Goal: Information Seeking & Learning: Learn about a topic

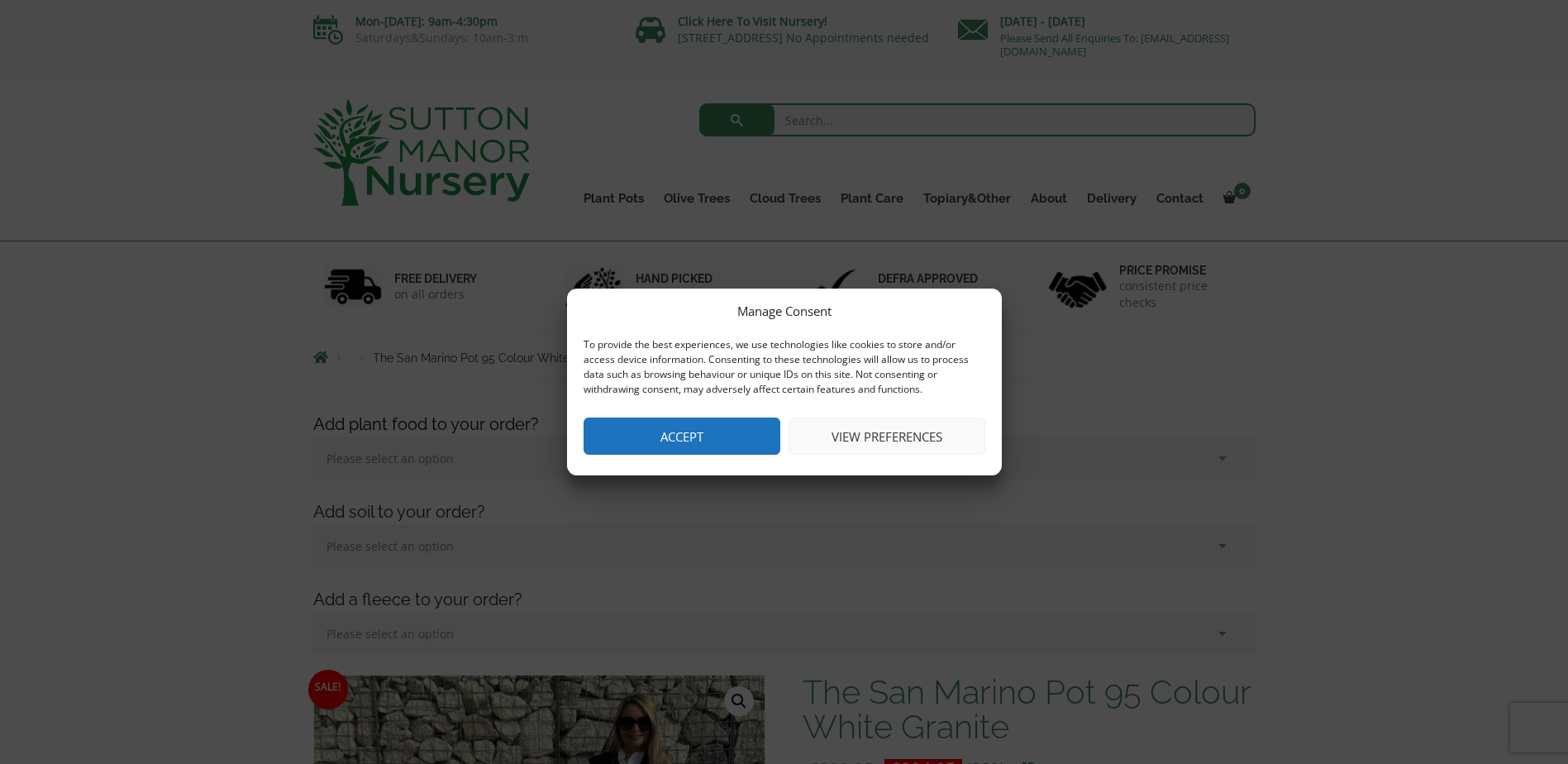
click at [733, 420] on button "Accept" at bounding box center [682, 436] width 197 height 37
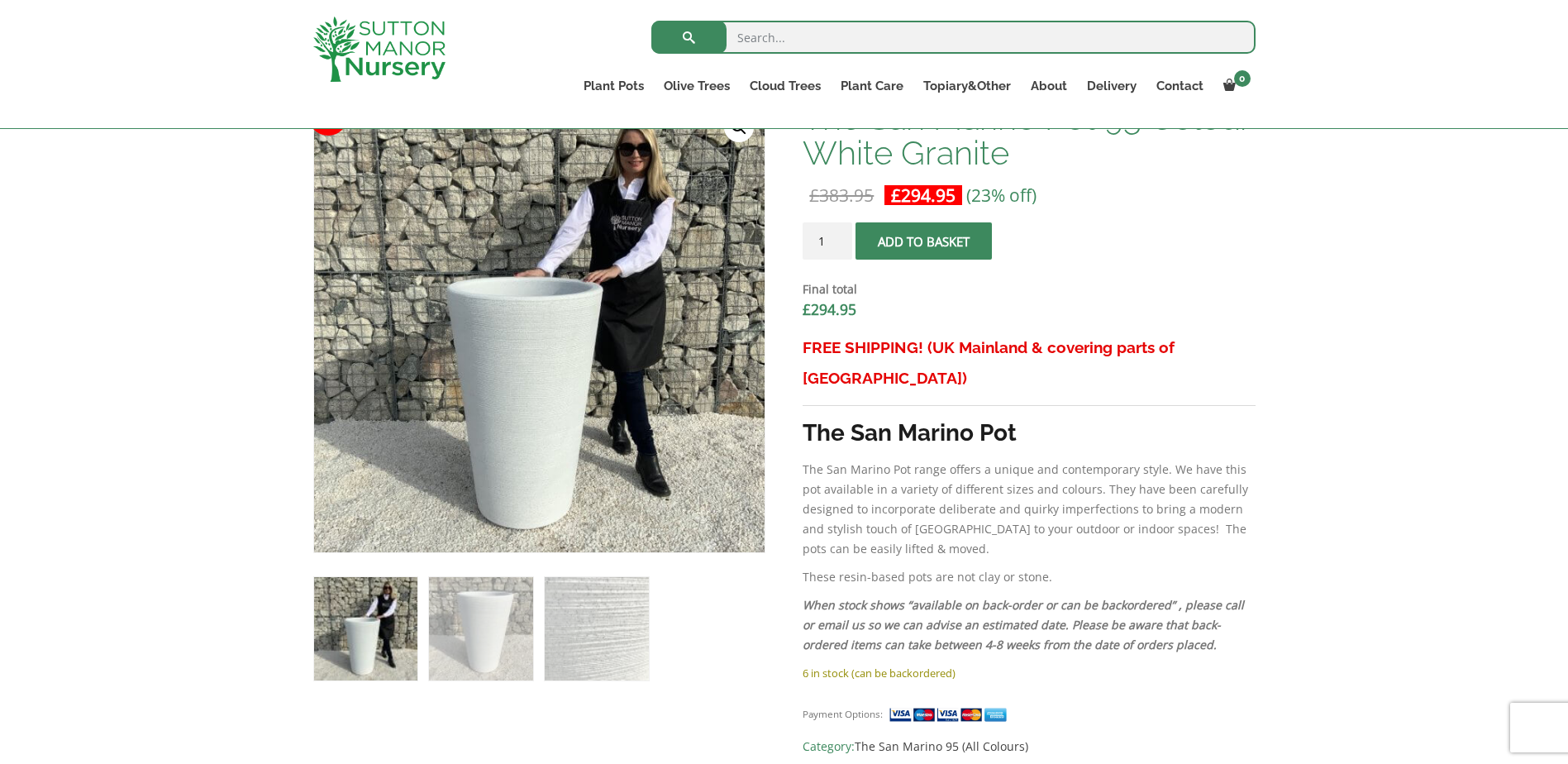
scroll to position [462, 0]
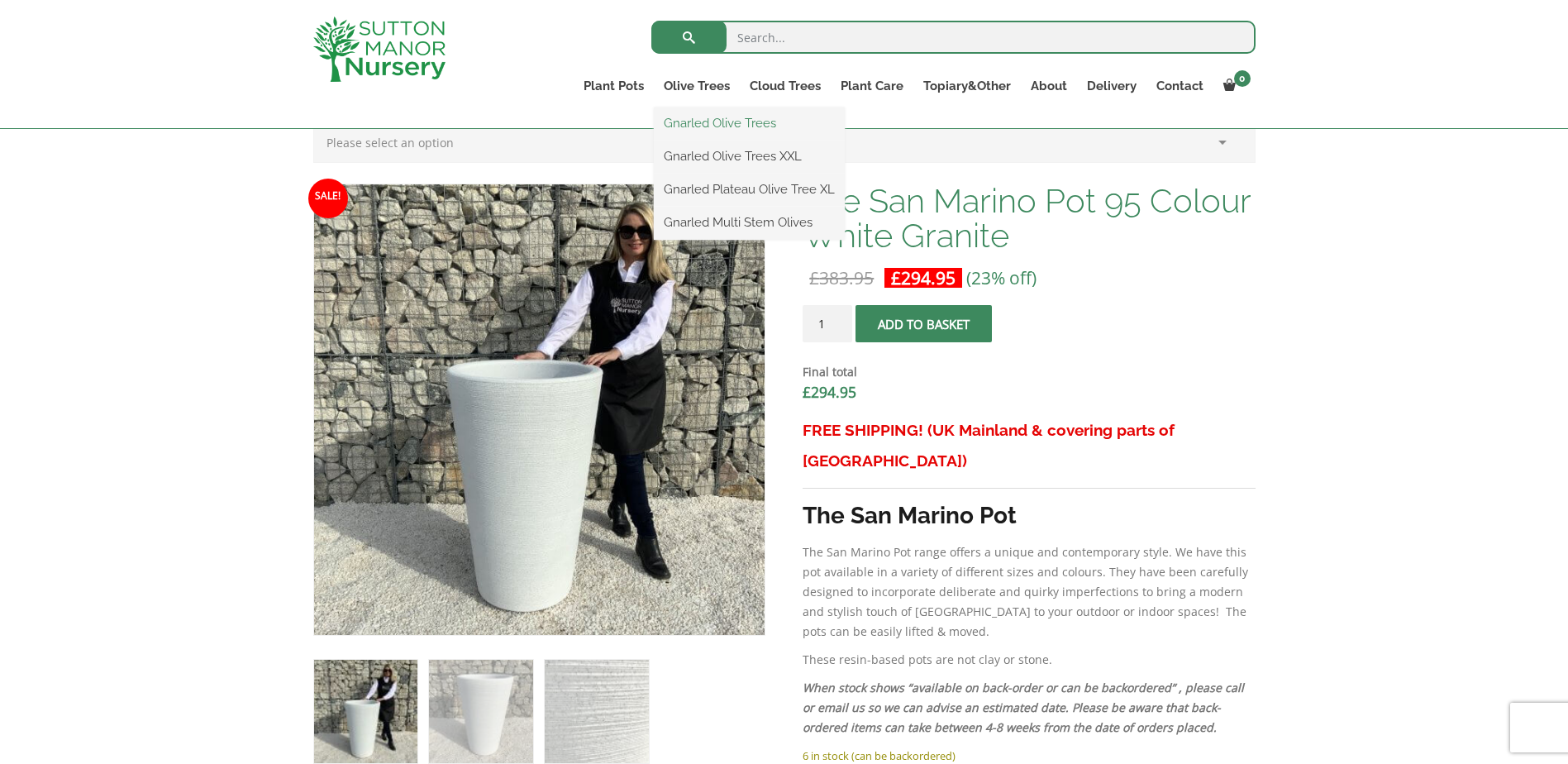
click at [728, 120] on link "Gnarled Olive Trees" at bounding box center [749, 123] width 191 height 25
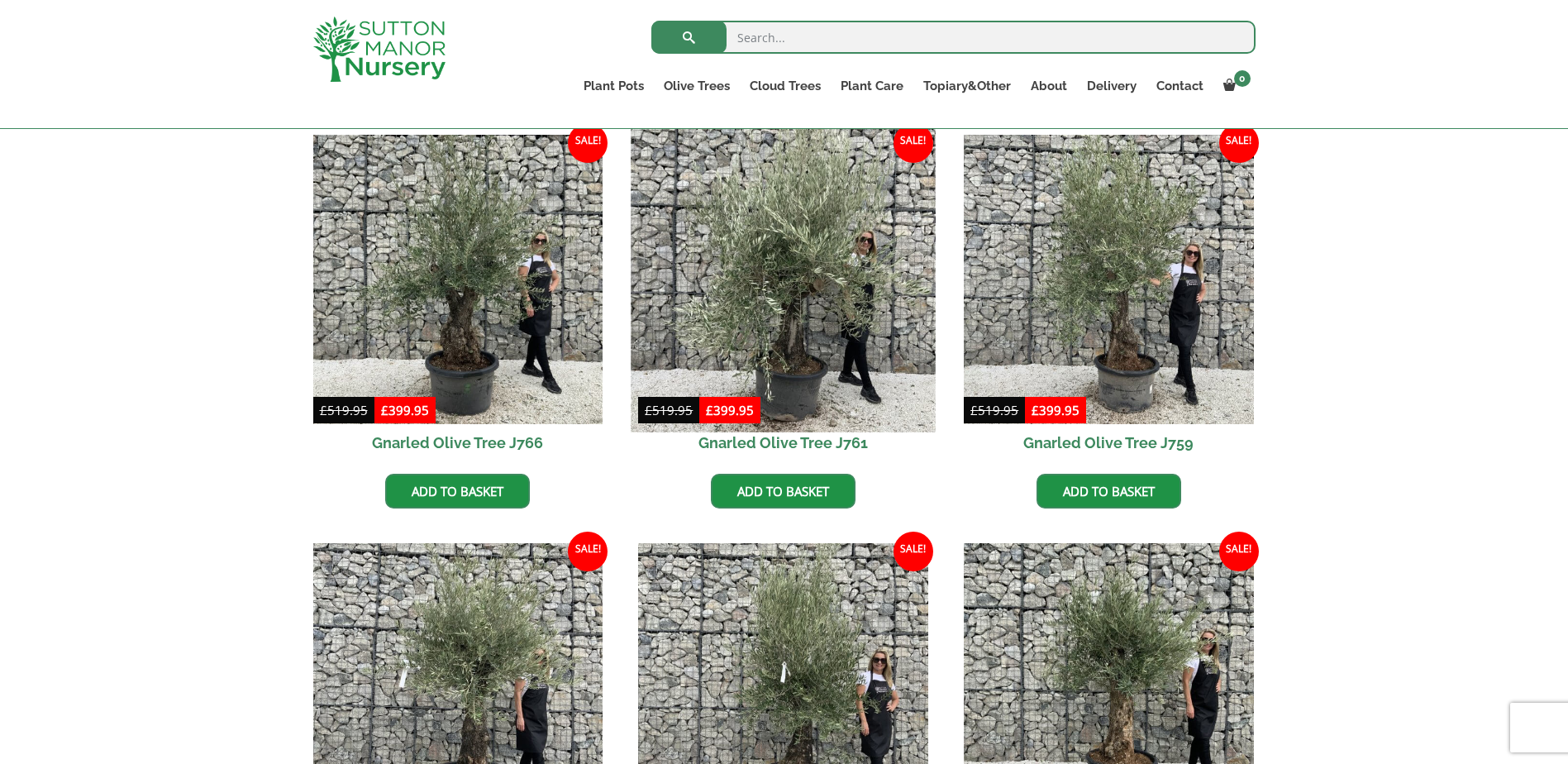
scroll to position [462, 0]
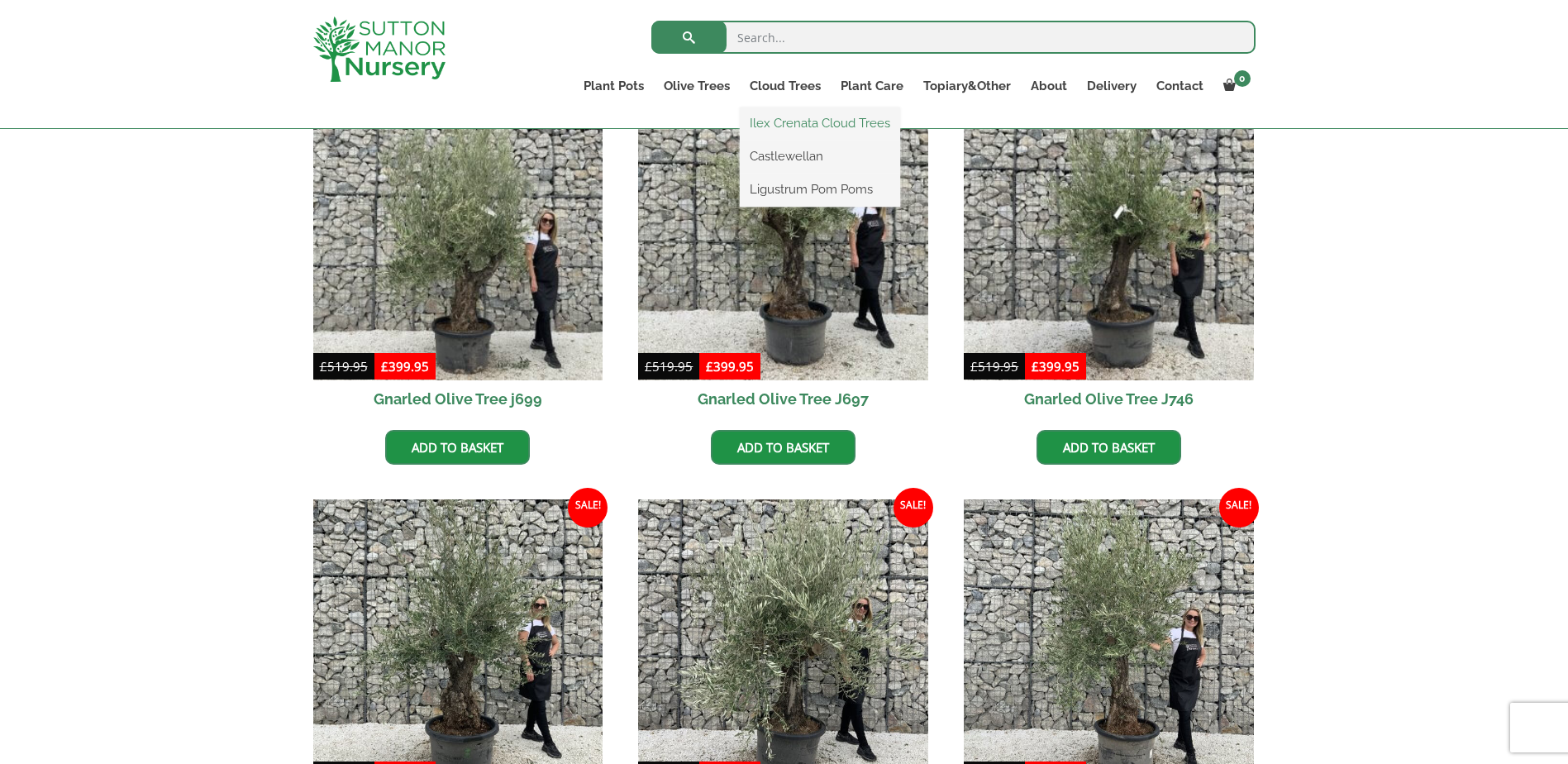
click at [773, 117] on link "Ilex Crenata Cloud Trees" at bounding box center [820, 123] width 161 height 25
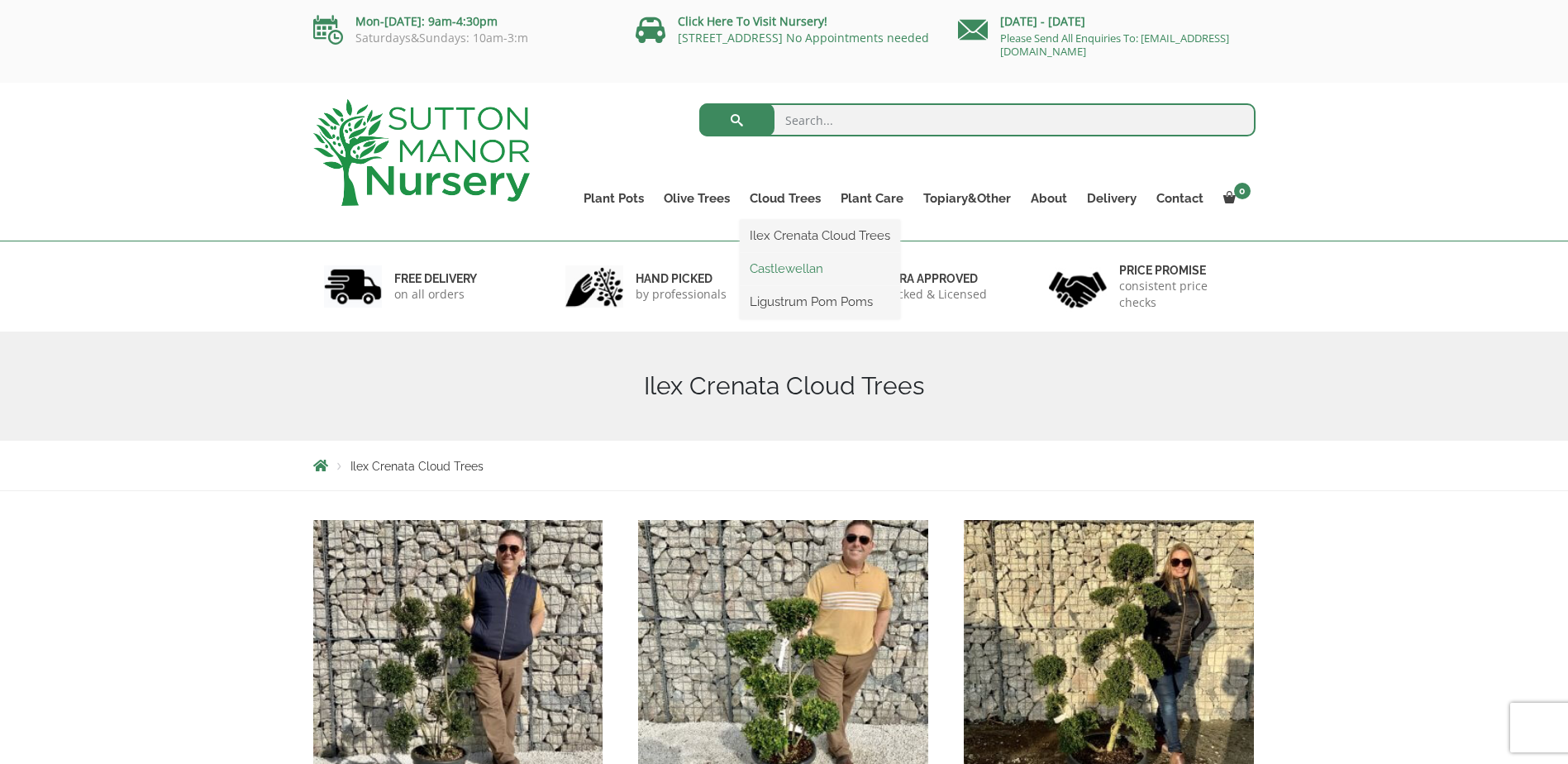
click at [777, 269] on link "Castlewellan" at bounding box center [820, 269] width 161 height 25
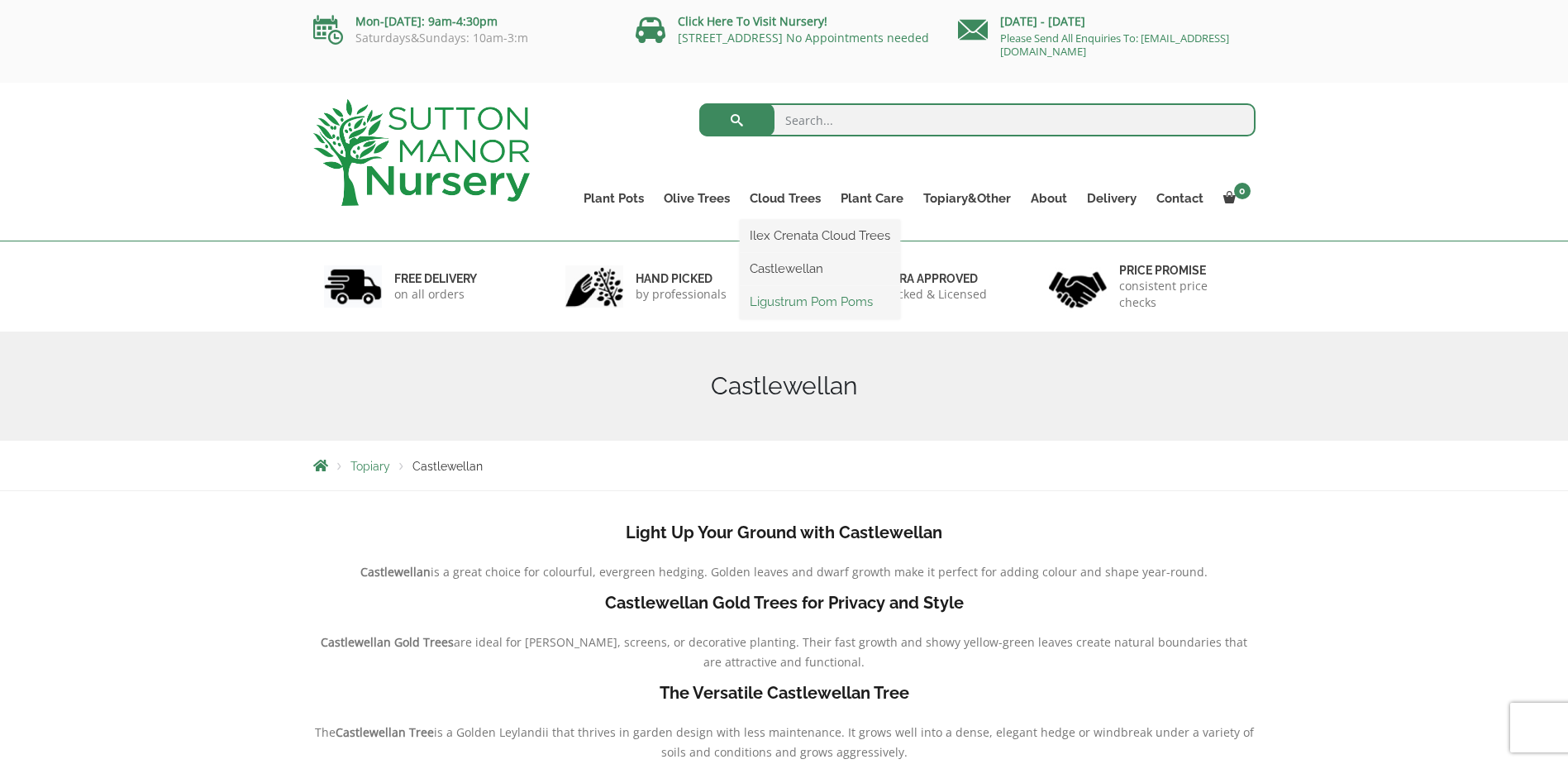
click at [808, 296] on link "Ligustrum Pom Poms" at bounding box center [820, 302] width 161 height 25
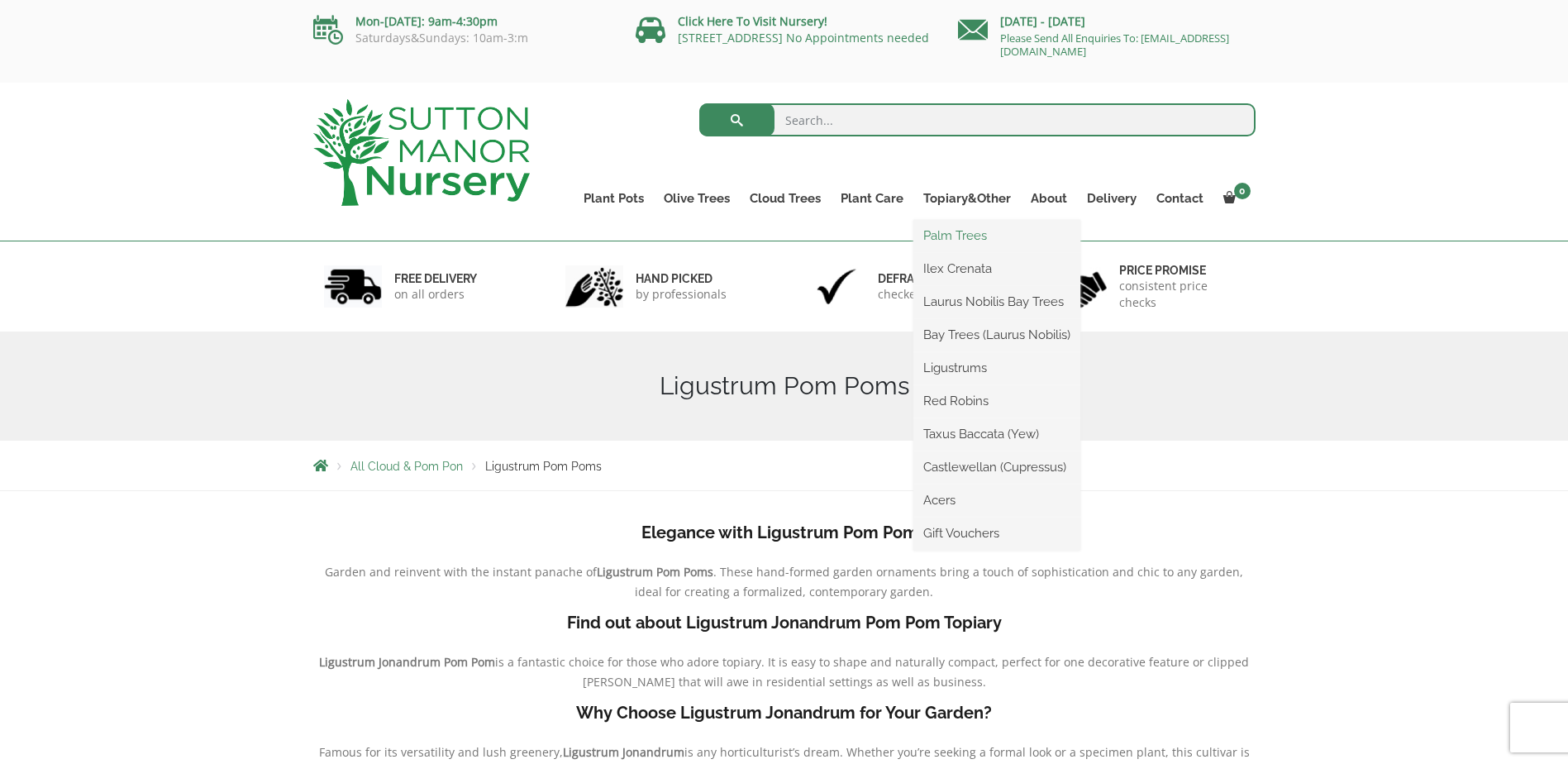
click at [969, 234] on link "Palm Trees" at bounding box center [997, 236] width 167 height 25
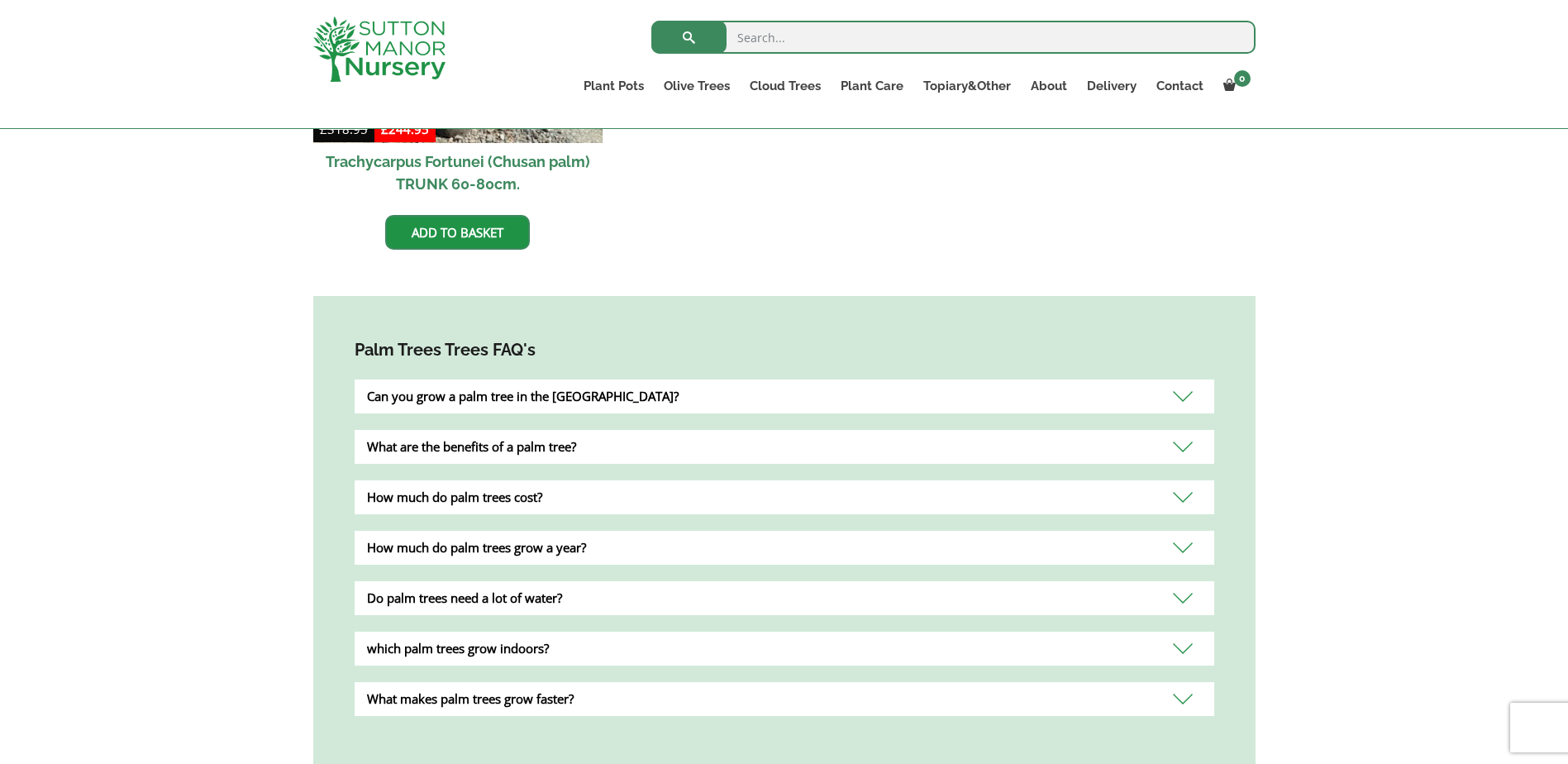
scroll to position [992, 0]
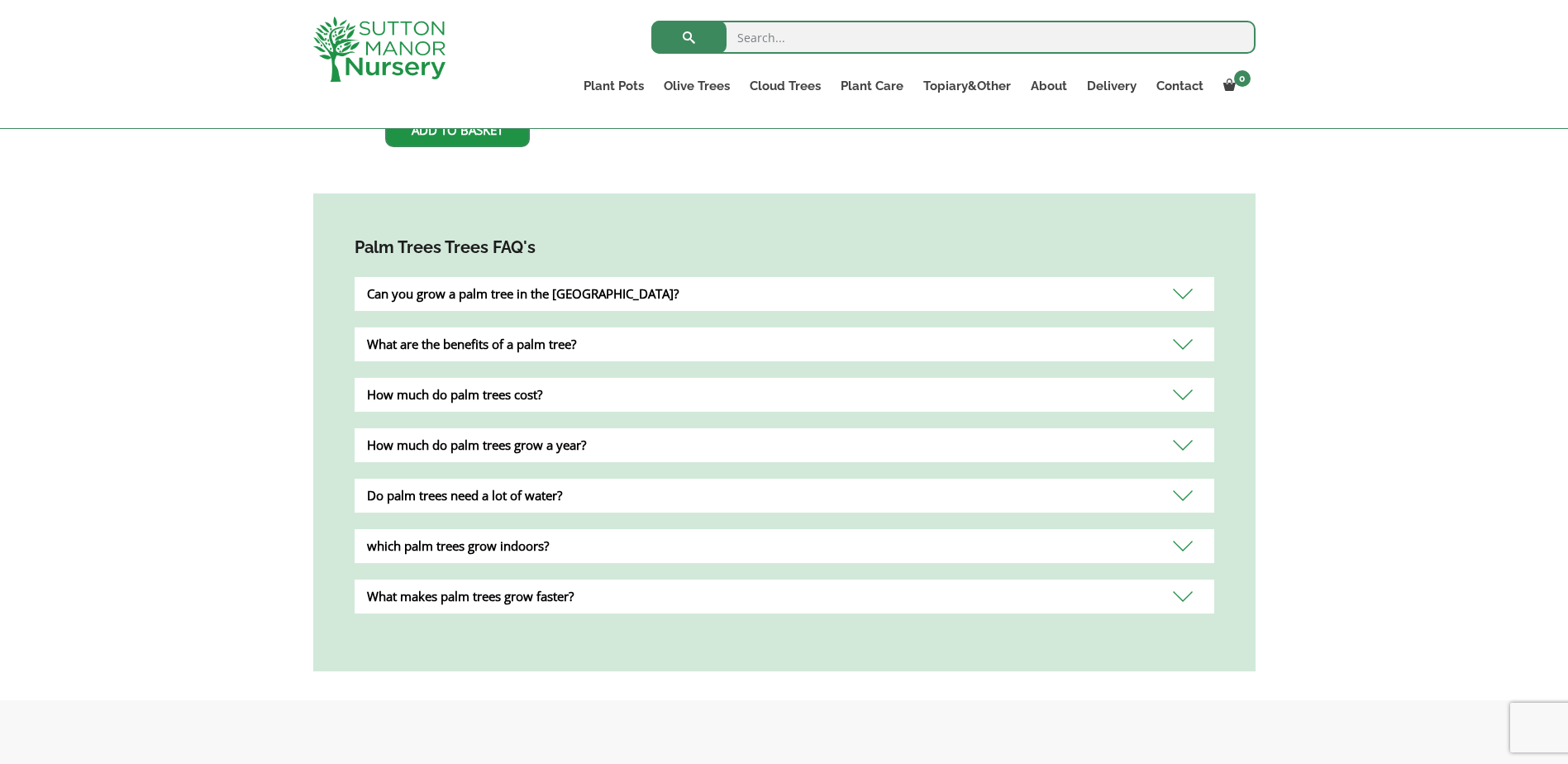
click at [1183, 277] on div "Can you grow a palm tree in the UK?" at bounding box center [784, 294] width 860 height 34
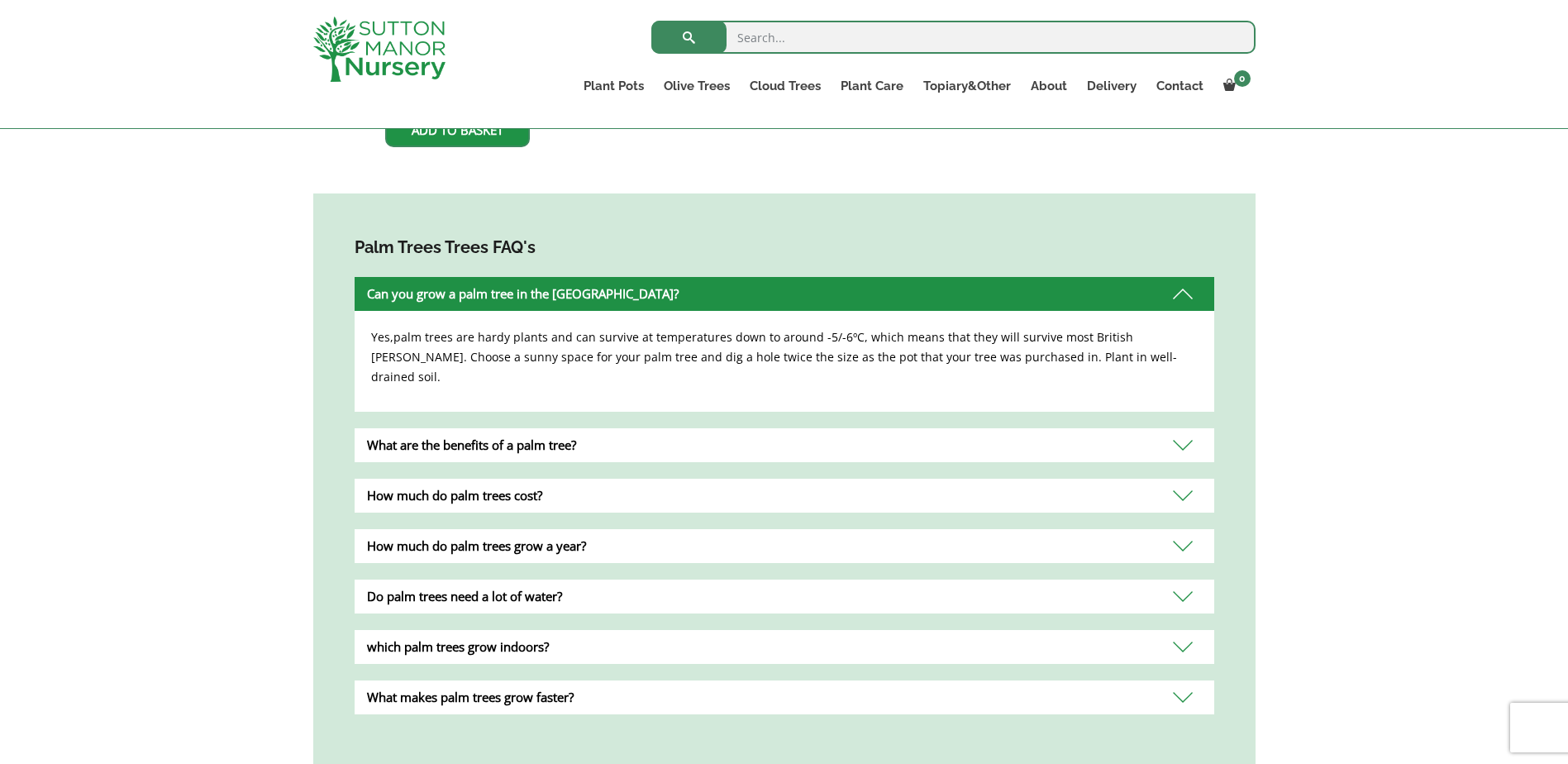
click at [524, 479] on div "How much do palm trees cost?" at bounding box center [784, 495] width 860 height 34
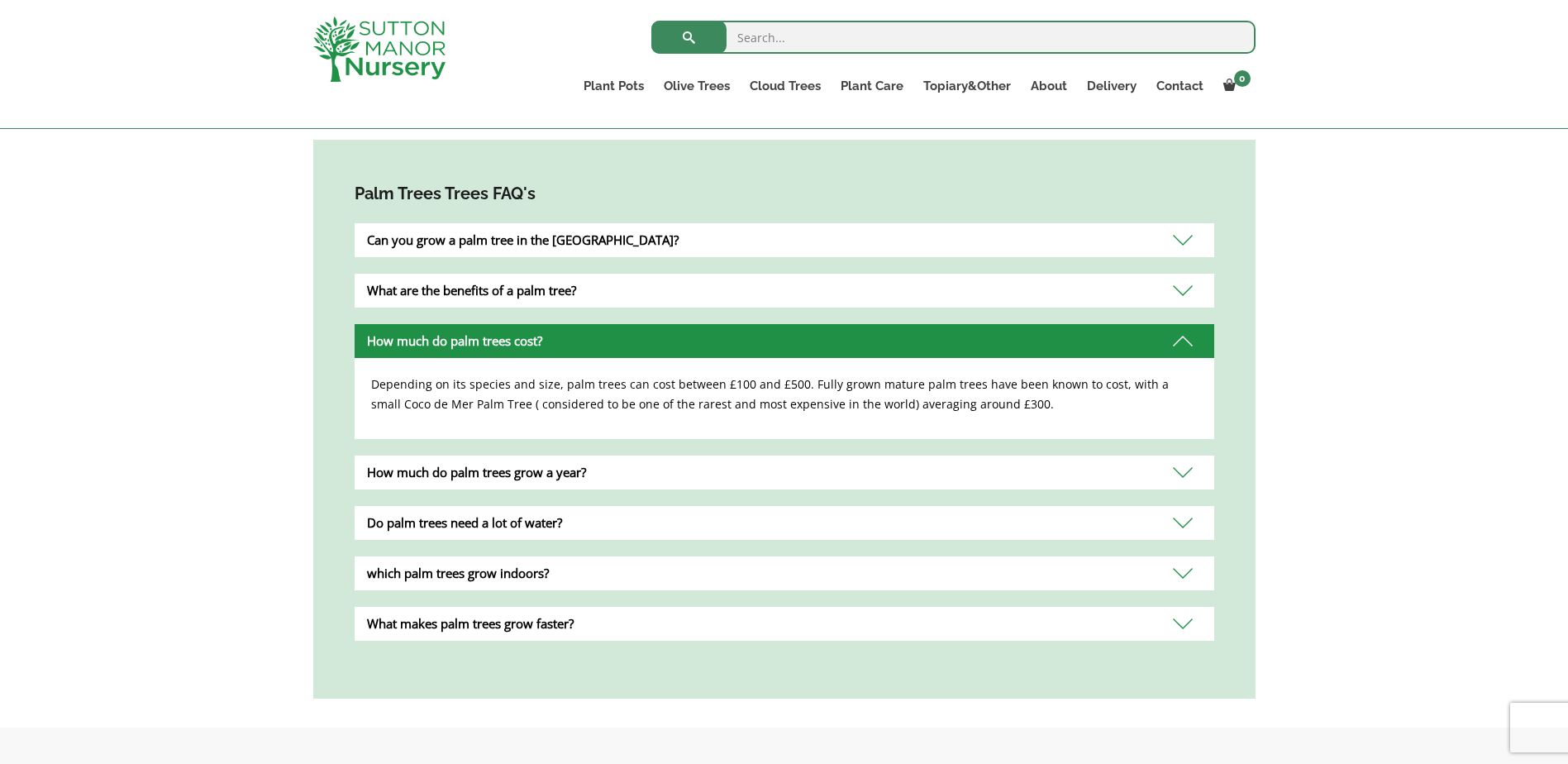
scroll to position [1075, 0]
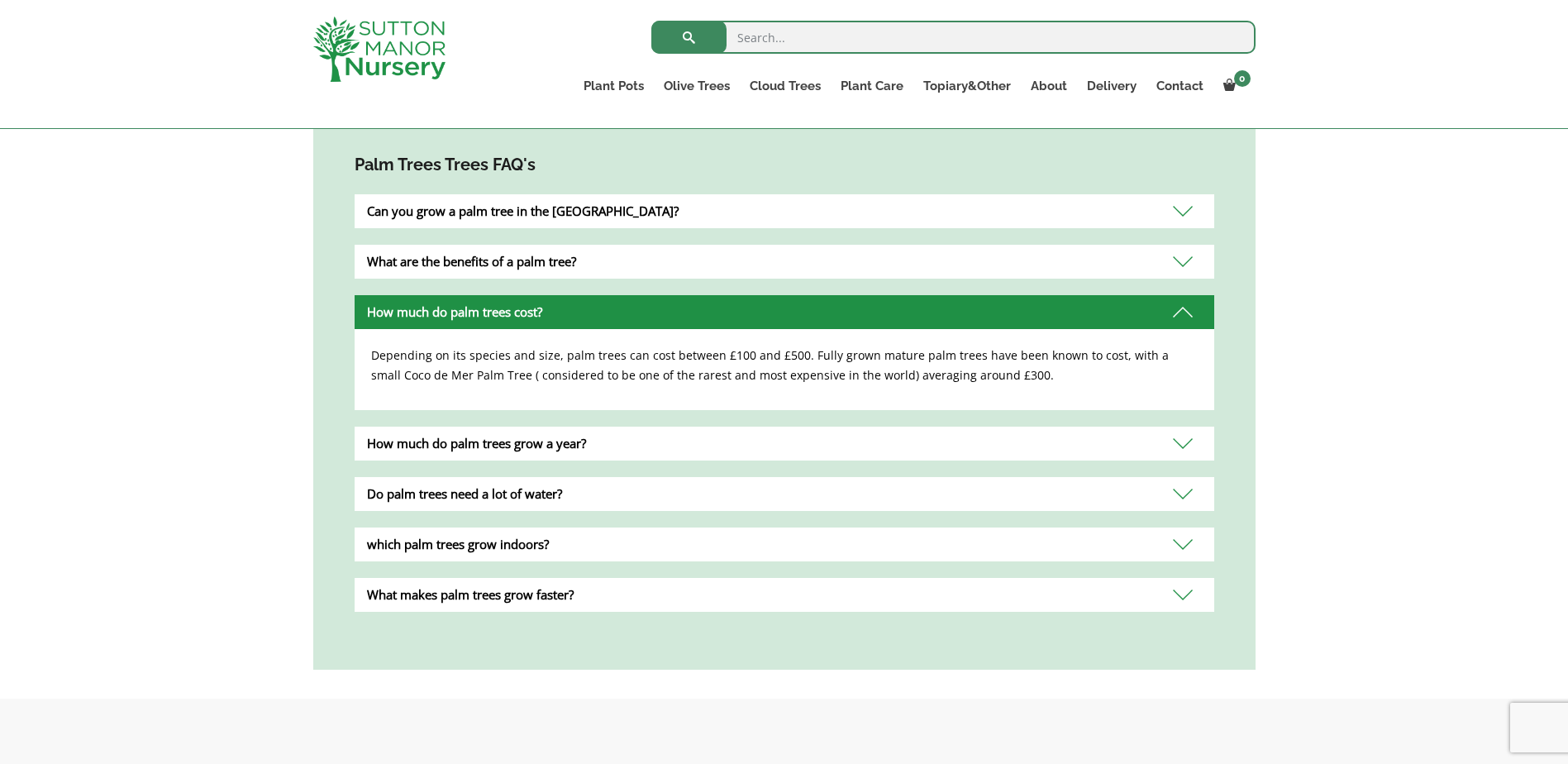
click at [513, 477] on div "Do palm trees need a lot of water?" at bounding box center [784, 494] width 860 height 34
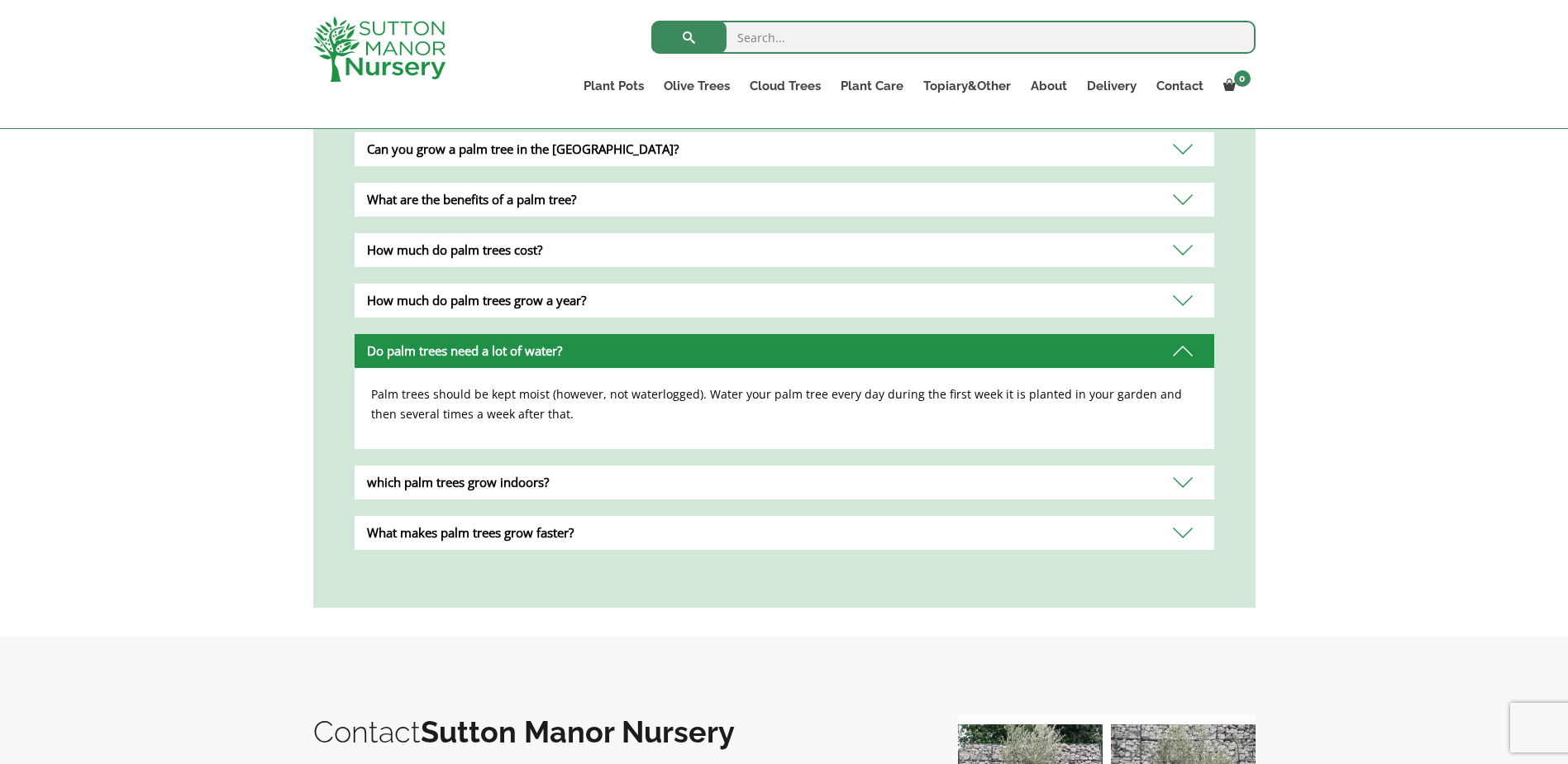
scroll to position [1241, 0]
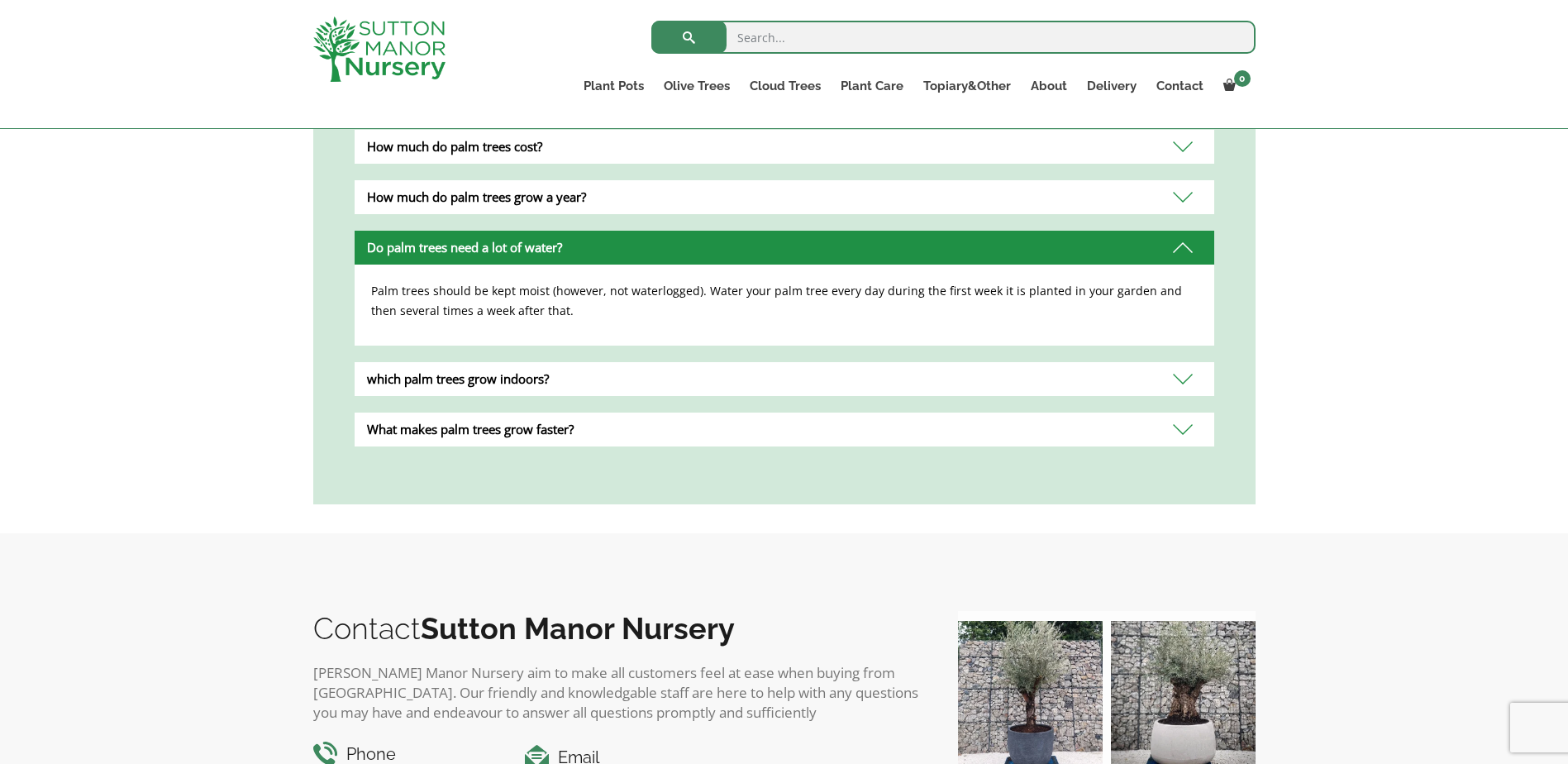
click at [532, 362] on div "which palm trees grow indoors?" at bounding box center [784, 379] width 860 height 34
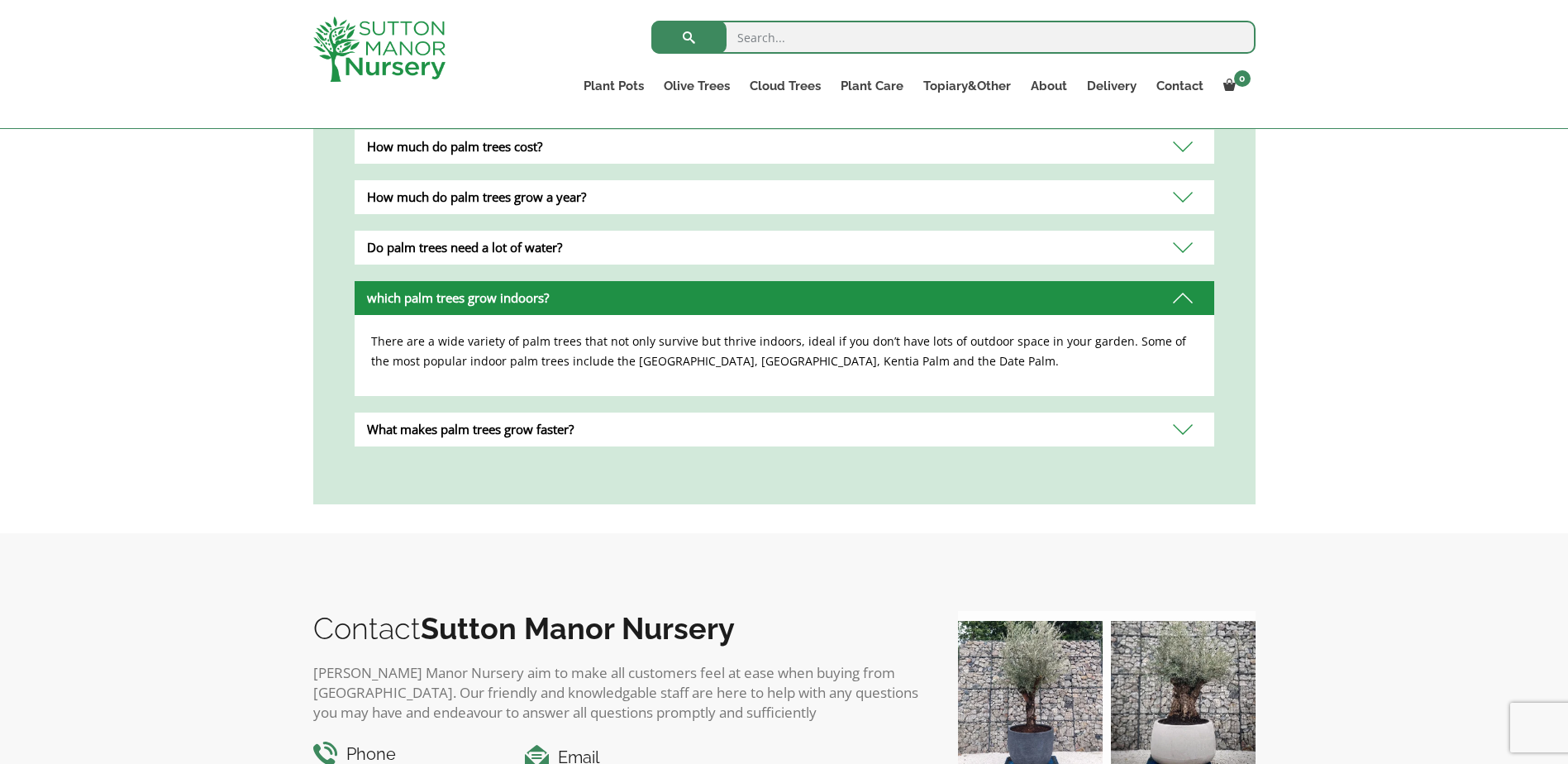
click at [546, 413] on div "What makes palm trees grow faster?" at bounding box center [784, 429] width 860 height 34
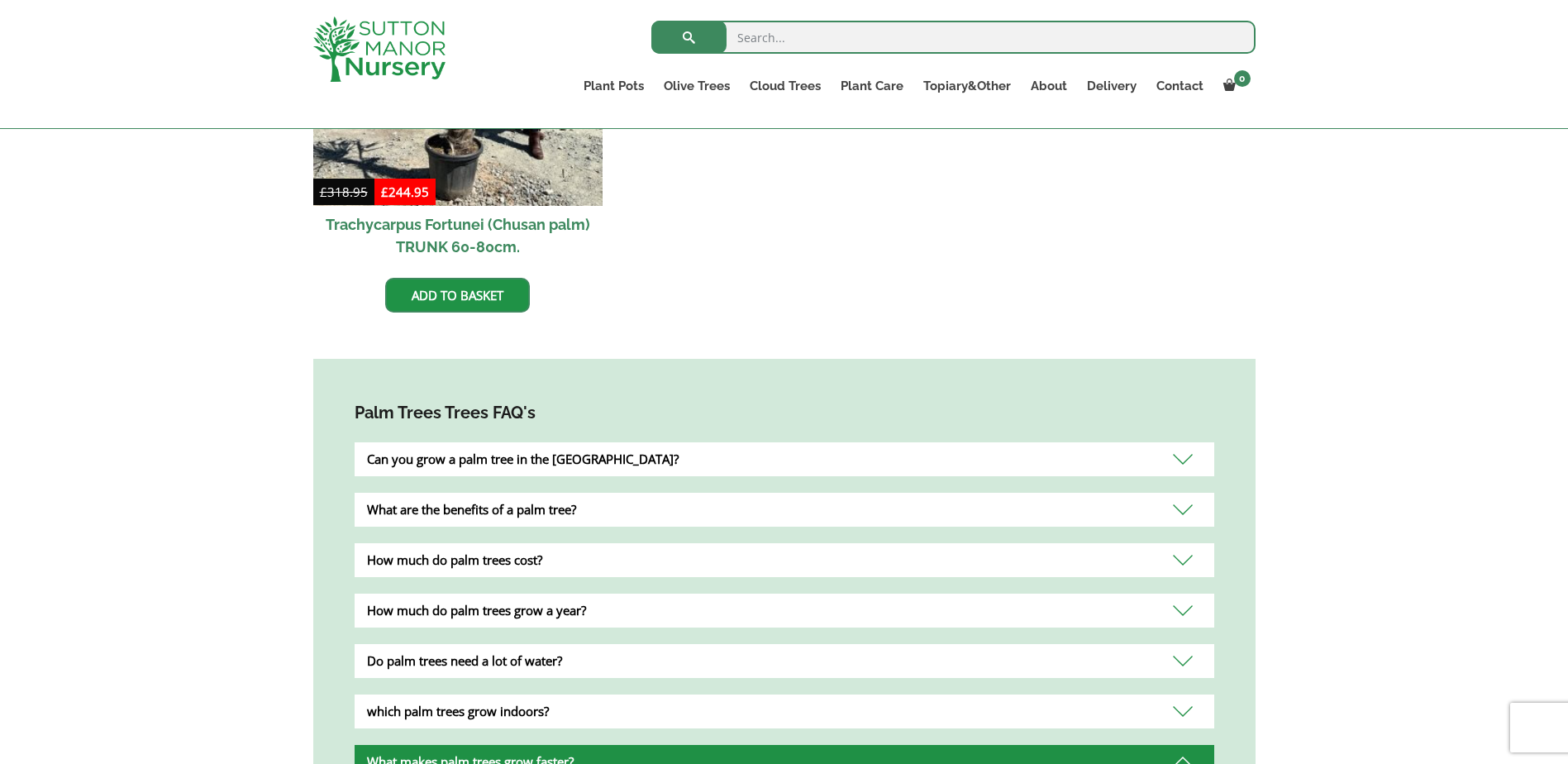
scroll to position [0, 0]
